Goal: Register for event/course

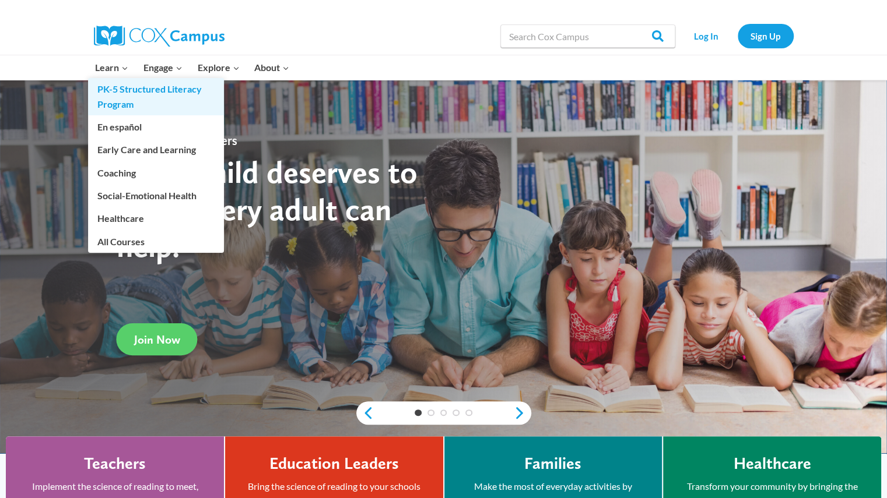
click at [117, 94] on link "PK-5 Structured Literacy Program" at bounding box center [156, 96] width 136 height 37
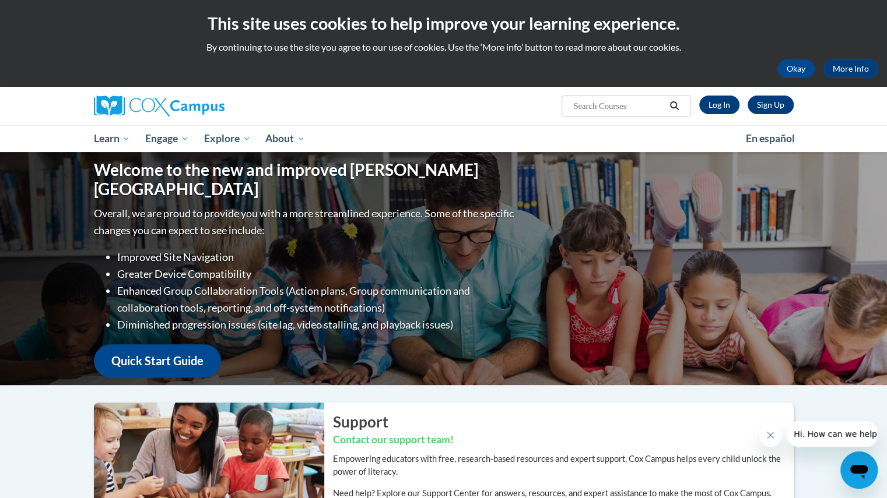
scroll to position [1, 0]
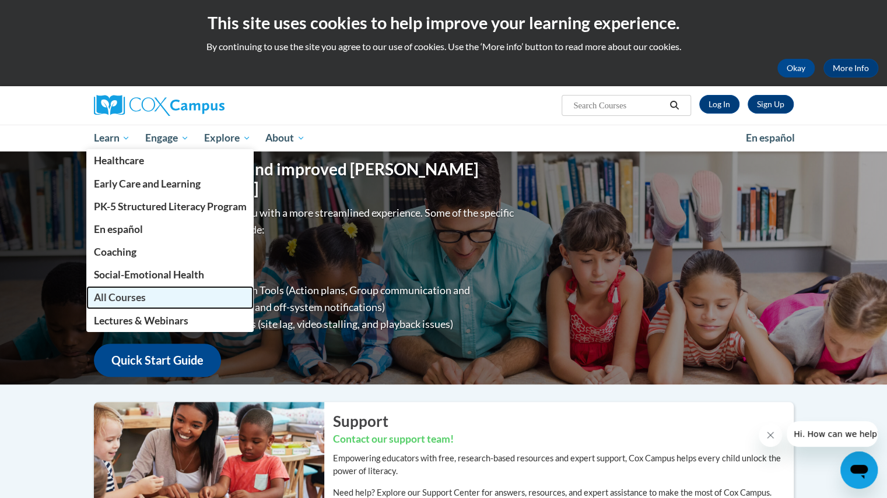
click at [119, 296] on span "All Courses" at bounding box center [119, 297] width 52 height 12
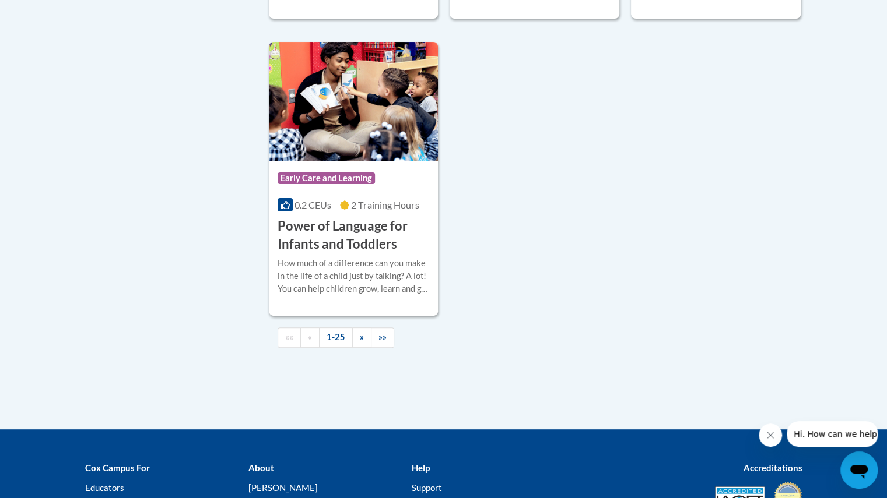
scroll to position [2755, 0]
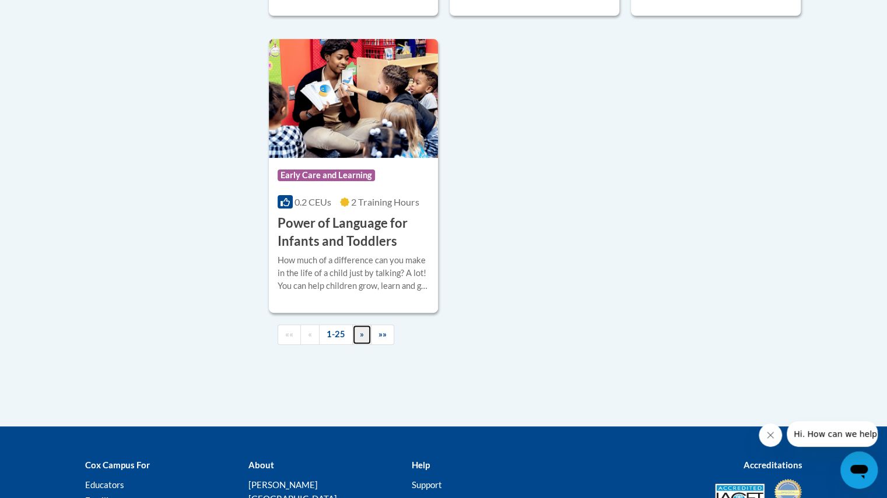
click at [360, 339] on span "»" at bounding box center [362, 334] width 4 height 10
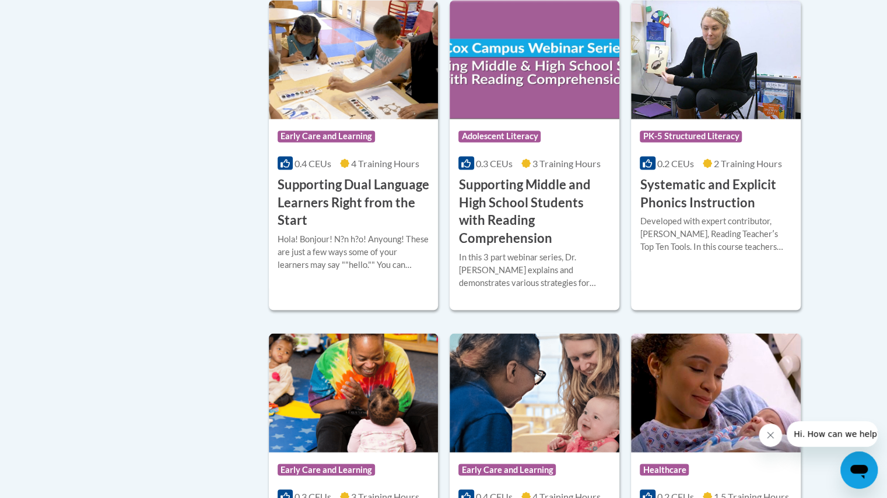
scroll to position [1163, 0]
click at [751, 187] on h3 "Systematic and Explicit Phonics Instruction" at bounding box center [715, 194] width 152 height 36
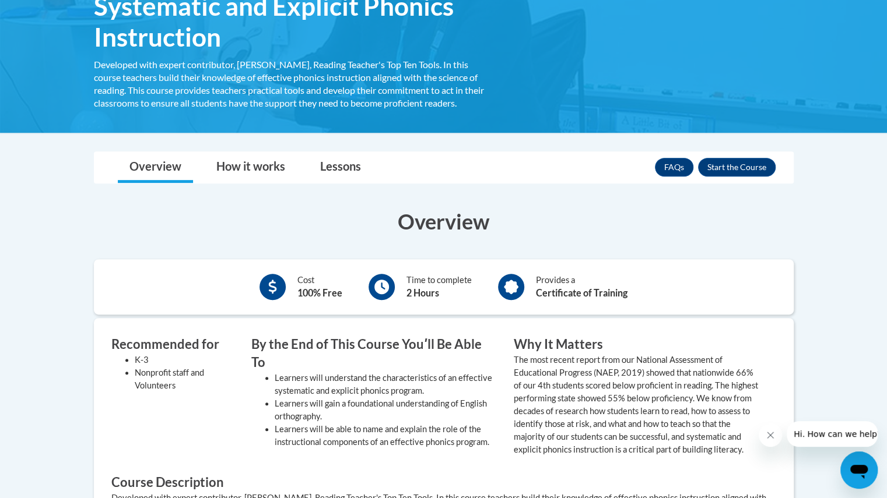
scroll to position [211, 0]
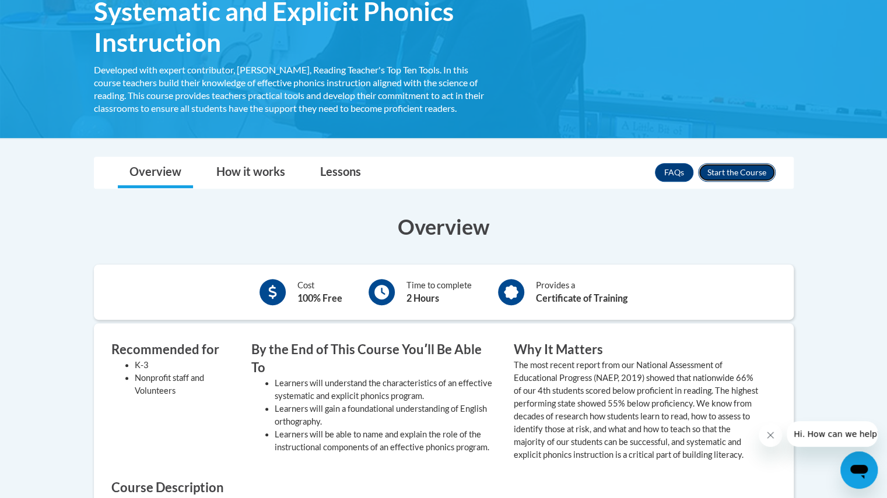
click at [730, 171] on button "Enroll" at bounding box center [737, 172] width 78 height 19
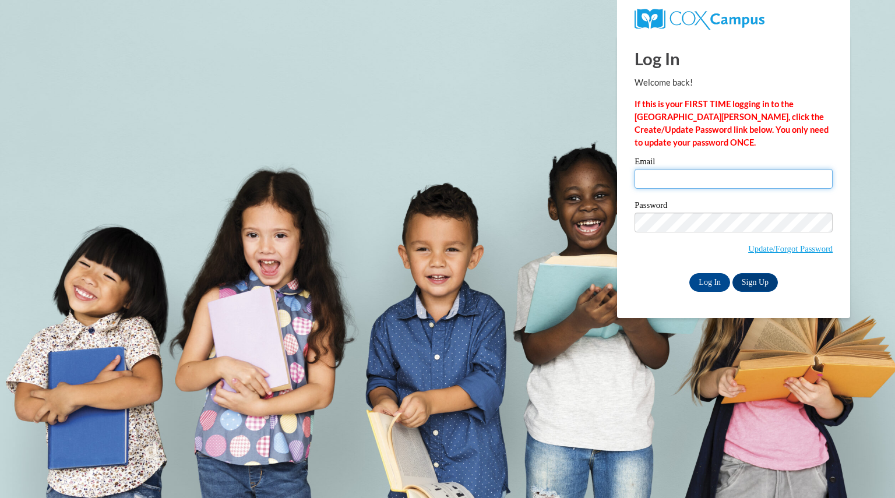
click at [727, 177] on input "Email" at bounding box center [734, 179] width 198 height 20
type input "braunreiterama@aasd.k12.wi.us"
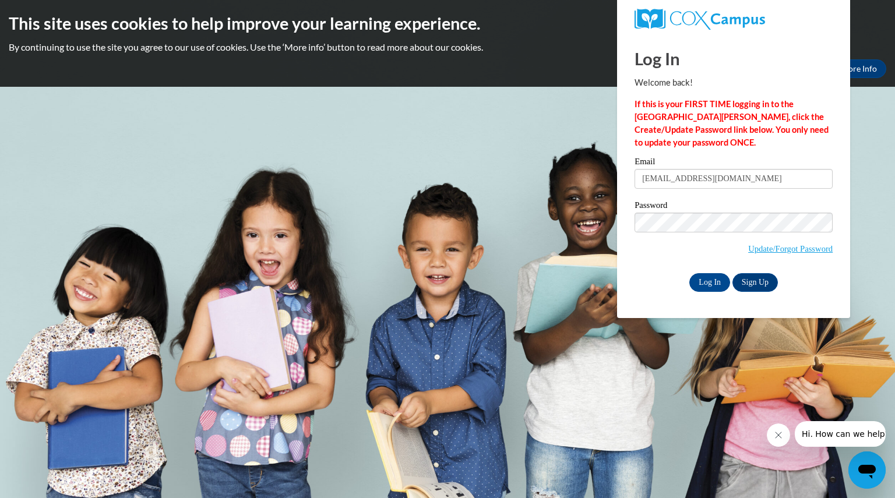
click at [659, 272] on div "Email braunreiterama@aasd.k12.wi.us Password Update/Forgot Password Log In Sign…" at bounding box center [734, 224] width 198 height 134
click at [707, 283] on input "Log In" at bounding box center [710, 282] width 41 height 19
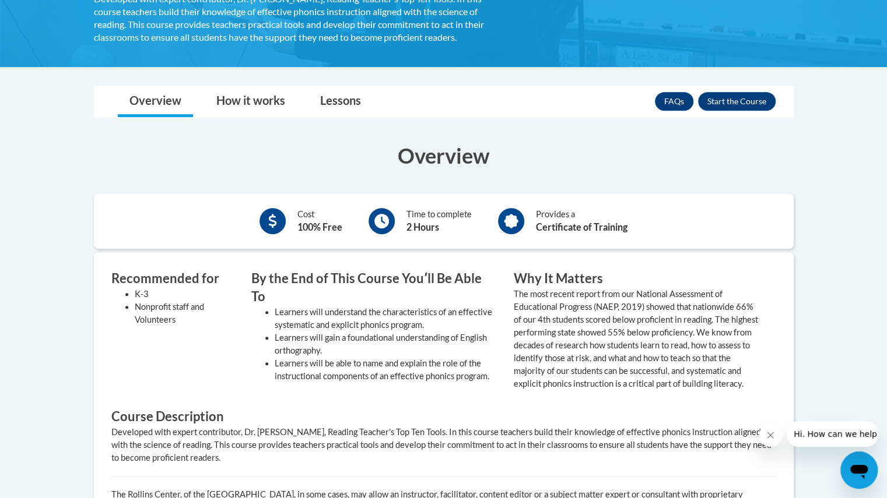
scroll to position [283, 0]
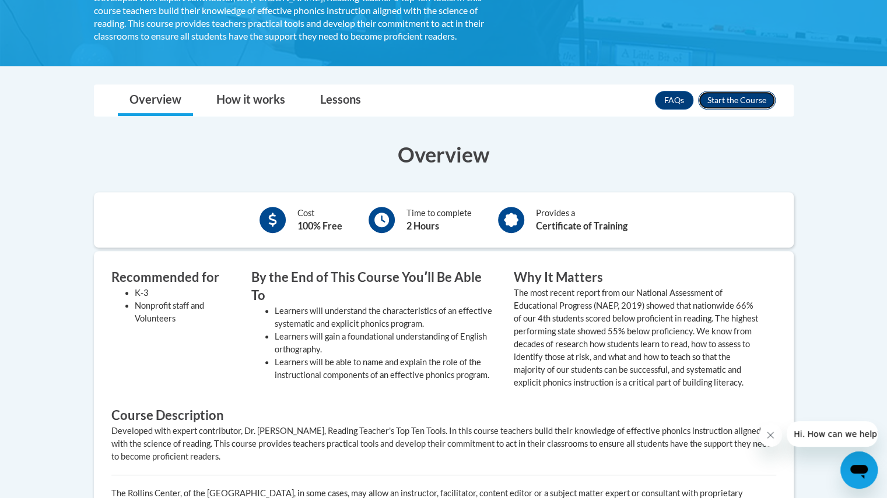
click at [753, 100] on button "Enroll" at bounding box center [737, 100] width 78 height 19
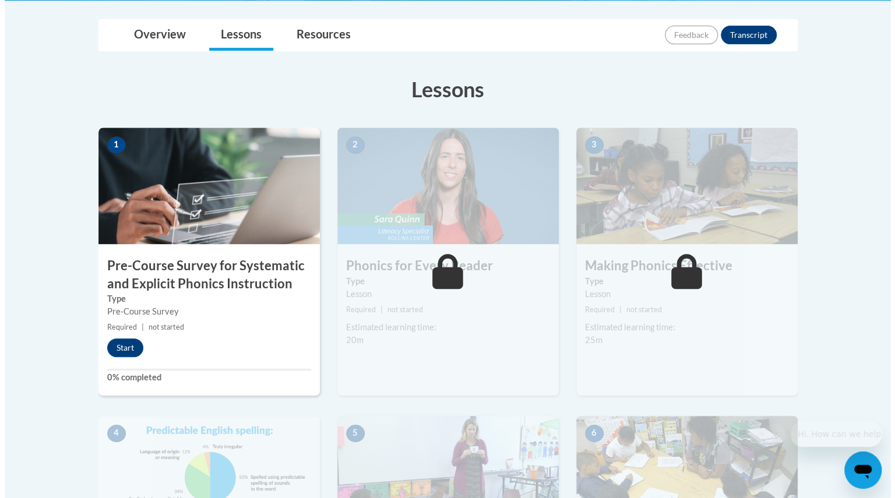
scroll to position [270, 0]
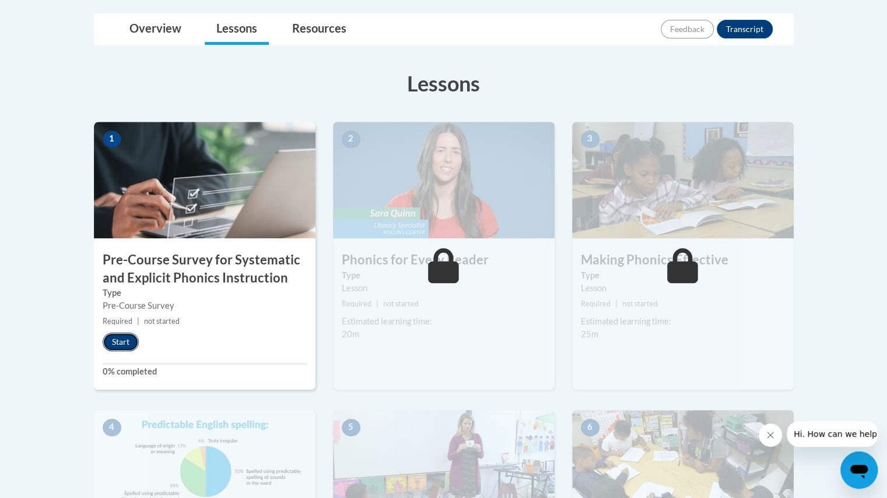
click at [124, 336] on button "Start" at bounding box center [121, 342] width 36 height 19
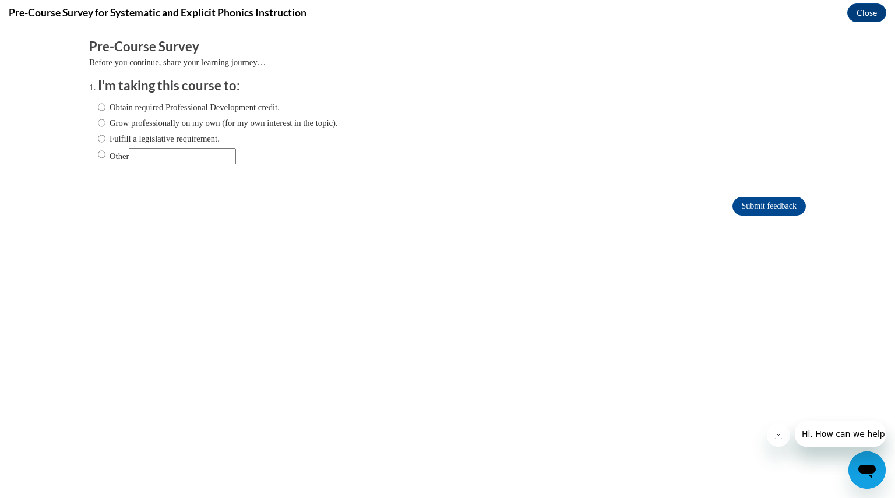
scroll to position [0, 0]
click at [98, 139] on input "Fulfill a legislative requirement." at bounding box center [102, 138] width 8 height 13
radio input "true"
click at [767, 205] on input "Submit feedback" at bounding box center [769, 206] width 73 height 19
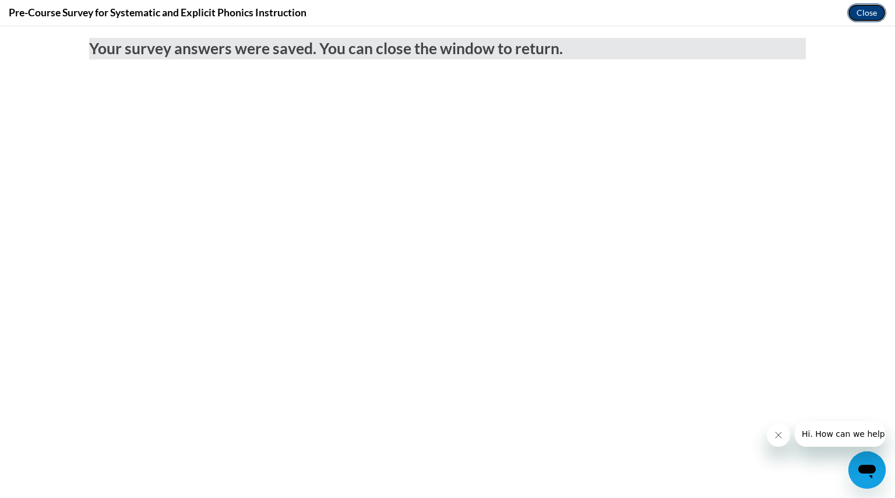
click at [871, 11] on button "Close" at bounding box center [867, 12] width 39 height 19
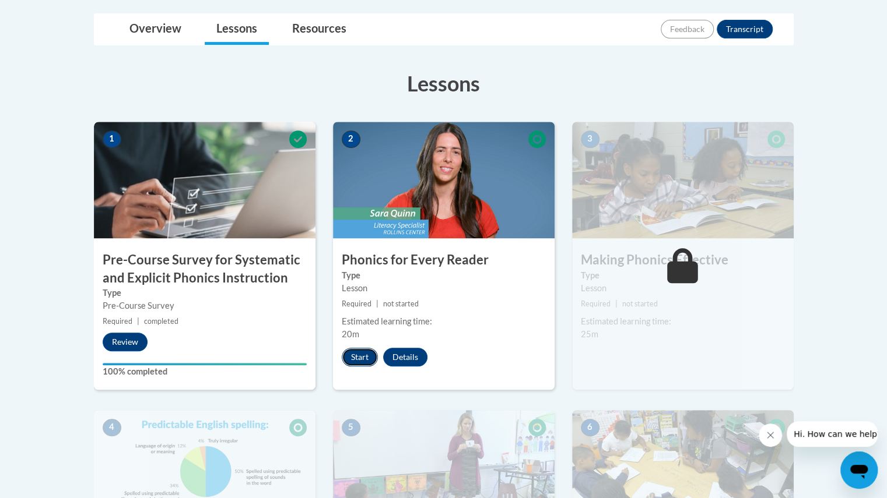
click at [357, 355] on button "Start" at bounding box center [360, 357] width 36 height 19
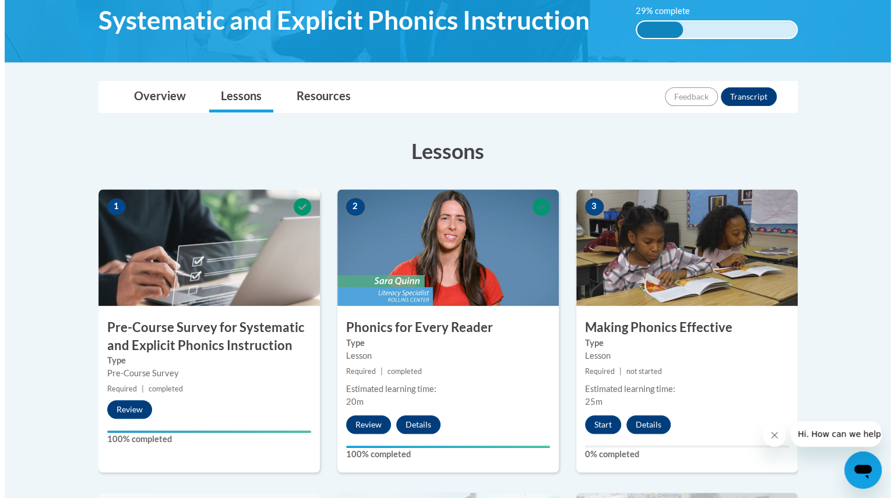
scroll to position [273, 0]
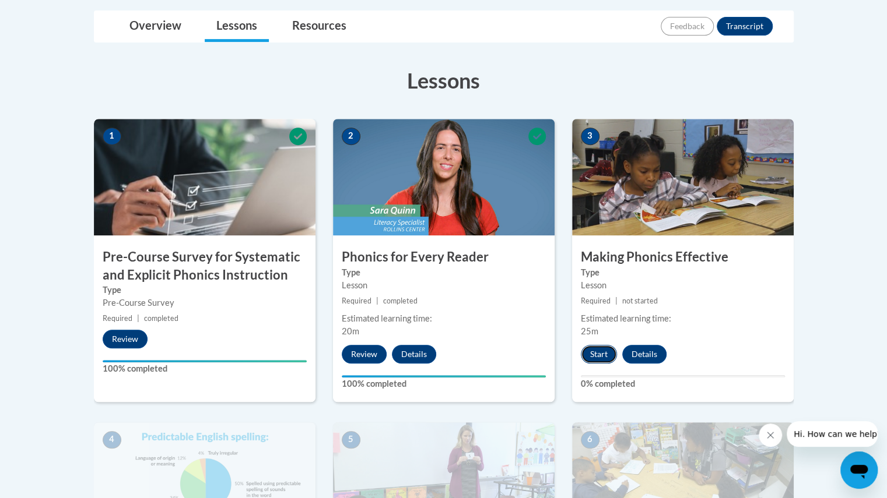
click at [602, 349] on button "Start" at bounding box center [599, 354] width 36 height 19
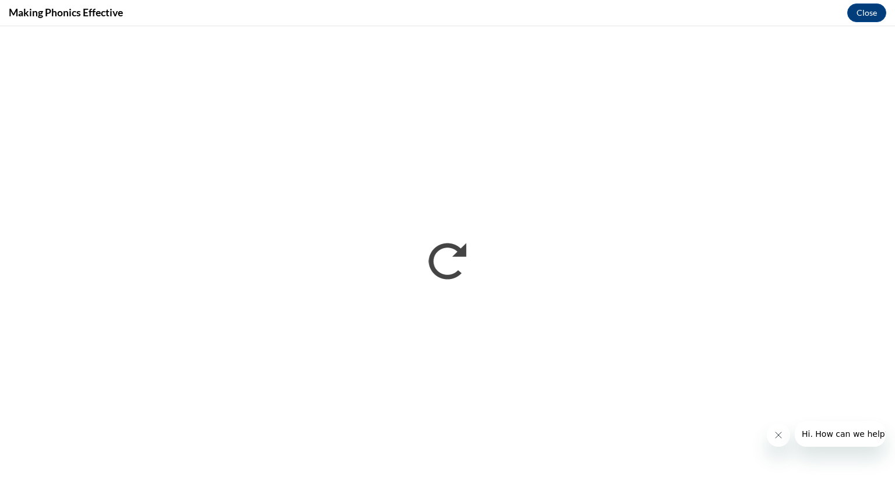
scroll to position [0, 0]
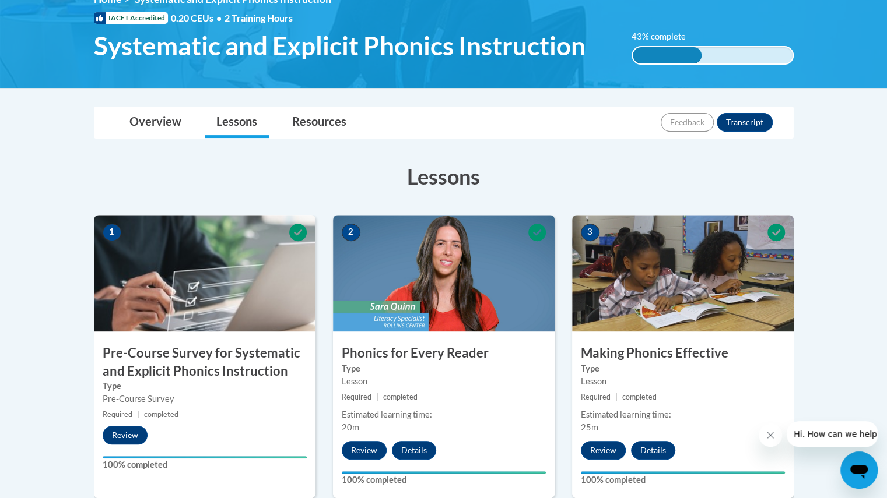
scroll to position [178, 0]
